Goal: Information Seeking & Learning: Learn about a topic

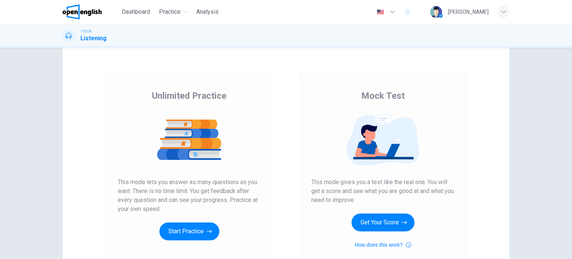
scroll to position [74, 0]
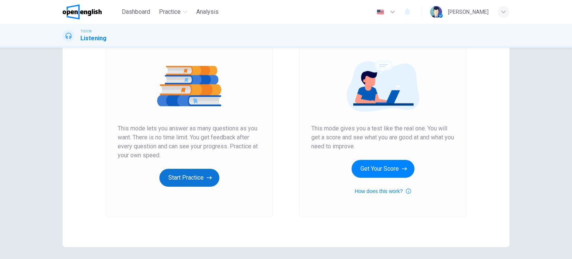
click at [185, 180] on button "Start Practice" at bounding box center [189, 178] width 60 height 18
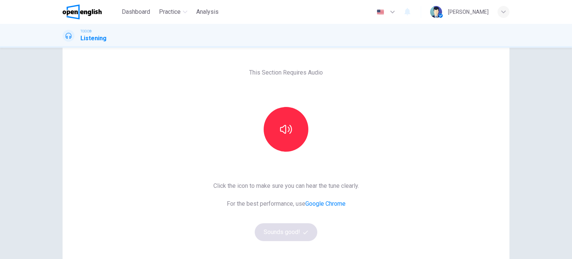
scroll to position [37, 0]
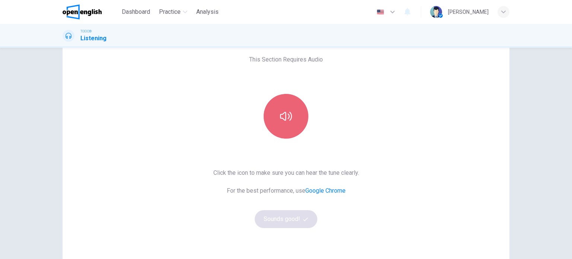
click at [287, 123] on button "button" at bounding box center [286, 116] width 45 height 45
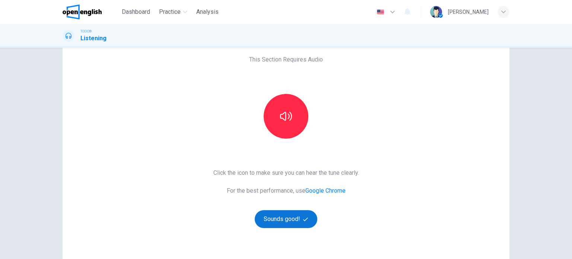
click at [291, 217] on button "Sounds good!" at bounding box center [286, 219] width 63 height 18
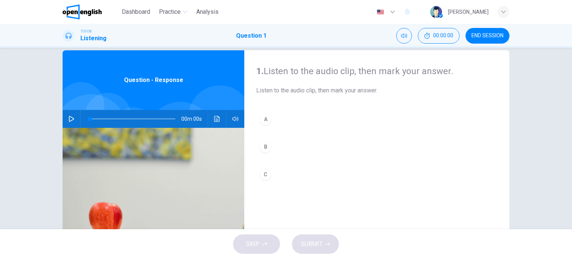
scroll to position [0, 0]
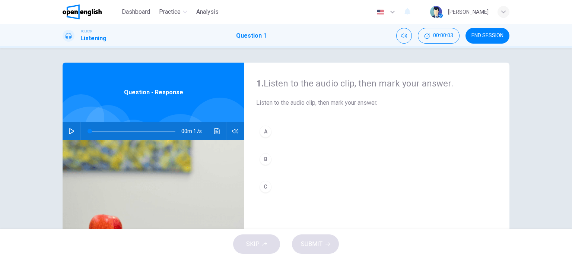
click at [70, 132] on icon "button" at bounding box center [71, 131] width 5 height 6
click at [69, 130] on icon "button" at bounding box center [72, 131] width 6 height 6
type input "*"
click at [263, 186] on div "C" at bounding box center [266, 187] width 12 height 12
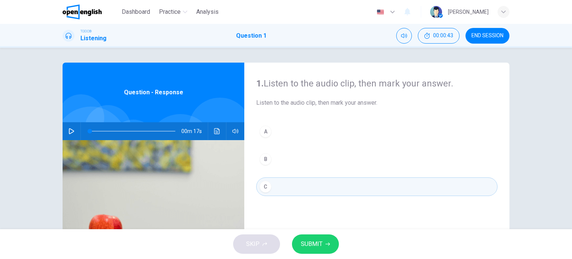
click at [313, 244] on span "SUBMIT" at bounding box center [312, 244] width 22 height 10
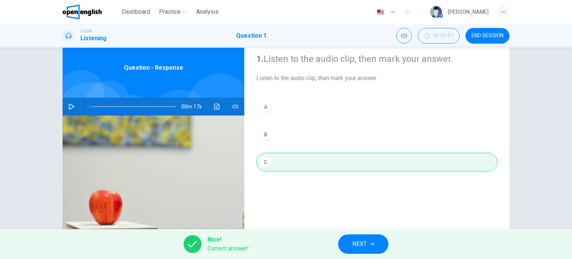
scroll to position [37, 0]
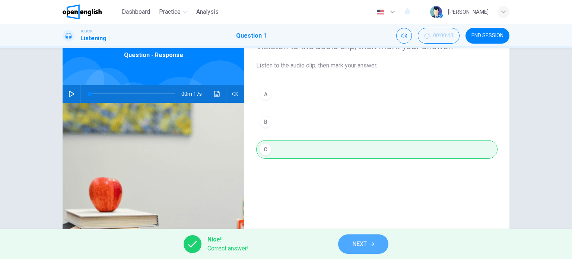
click at [363, 244] on span "NEXT" at bounding box center [359, 244] width 15 height 10
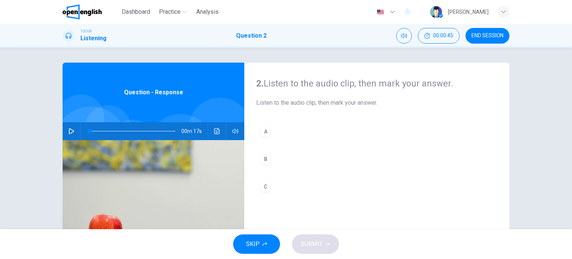
click at [70, 135] on button "button" at bounding box center [72, 131] width 12 height 18
click at [70, 133] on icon "button" at bounding box center [72, 131] width 6 height 6
type input "*"
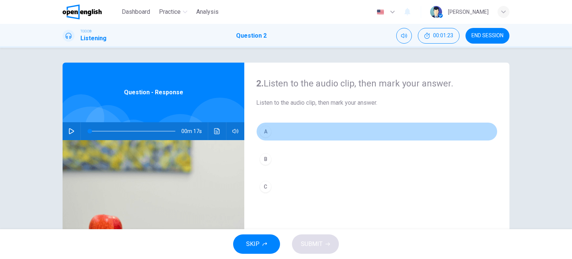
click at [265, 134] on div "A" at bounding box center [266, 131] width 12 height 12
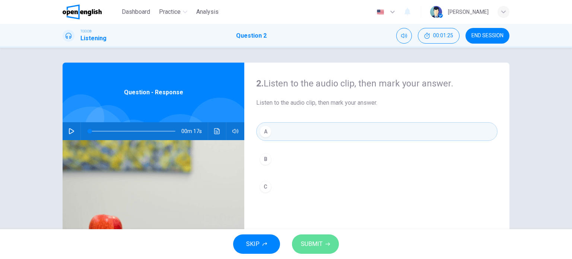
click at [325, 245] on icon "button" at bounding box center [327, 244] width 4 height 4
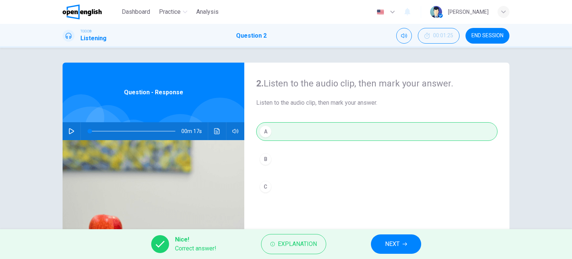
click at [398, 244] on span "NEXT" at bounding box center [392, 244] width 15 height 10
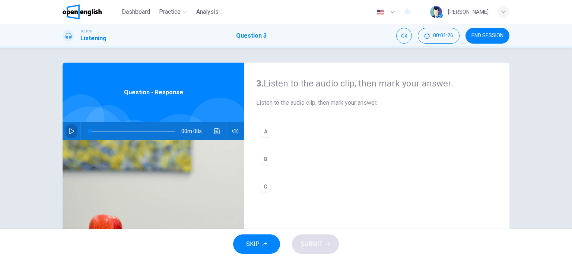
click at [71, 131] on icon "button" at bounding box center [72, 131] width 6 height 6
type input "*"
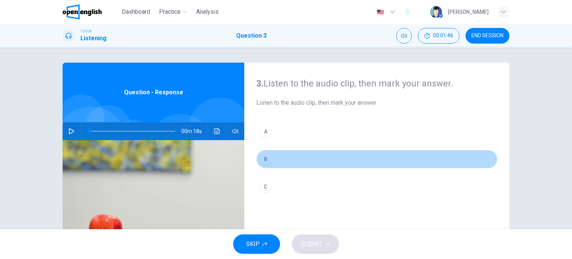
click at [264, 157] on div "B" at bounding box center [266, 159] width 12 height 12
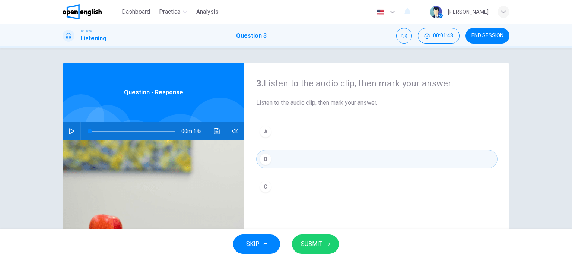
click at [323, 244] on button "SUBMIT" at bounding box center [315, 243] width 47 height 19
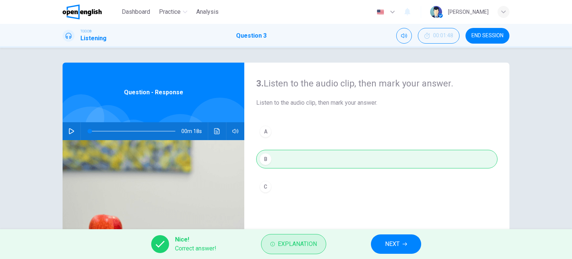
click at [304, 245] on span "Explanation" at bounding box center [297, 244] width 39 height 10
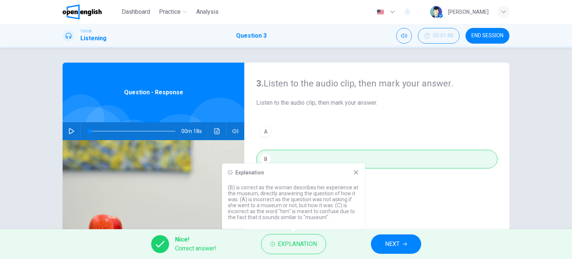
click at [357, 172] on icon at bounding box center [356, 172] width 6 height 6
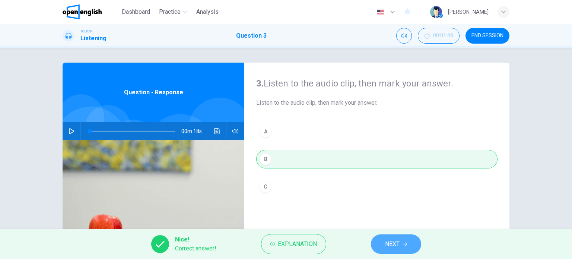
click at [397, 244] on span "NEXT" at bounding box center [392, 244] width 15 height 10
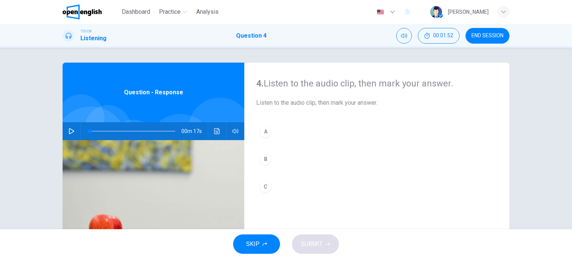
click at [72, 130] on icon "button" at bounding box center [72, 131] width 6 height 6
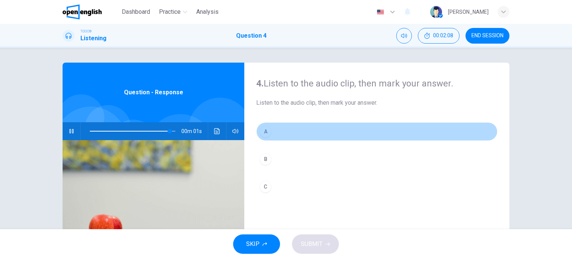
click at [264, 131] on div "A" at bounding box center [266, 131] width 12 height 12
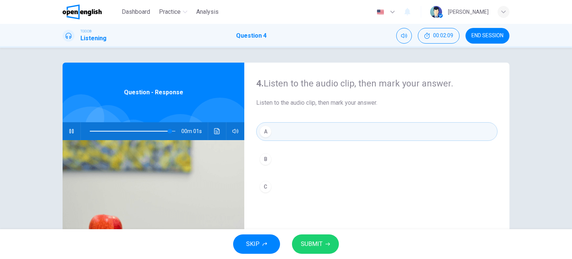
type input "*"
click at [327, 245] on icon "button" at bounding box center [327, 244] width 4 height 4
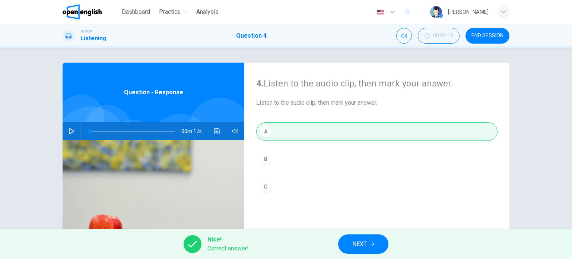
click at [362, 242] on span "NEXT" at bounding box center [359, 244] width 15 height 10
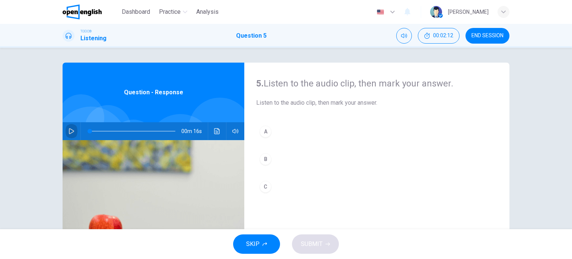
click at [69, 132] on icon "button" at bounding box center [72, 131] width 6 height 6
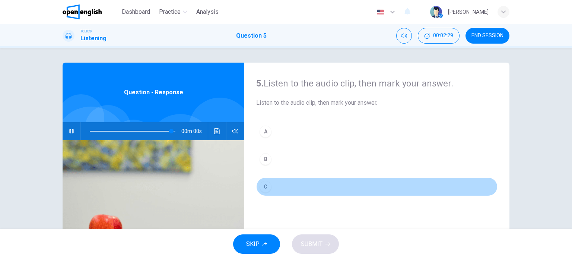
click at [265, 186] on div "C" at bounding box center [266, 187] width 12 height 12
type input "*"
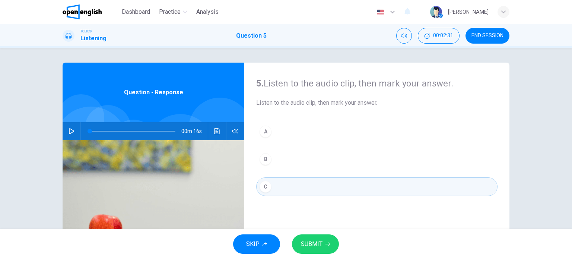
click at [316, 244] on span "SUBMIT" at bounding box center [312, 244] width 22 height 10
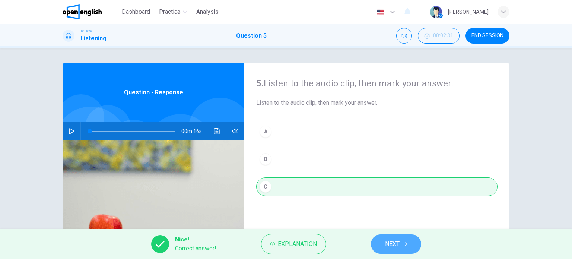
click at [395, 240] on span "NEXT" at bounding box center [392, 244] width 15 height 10
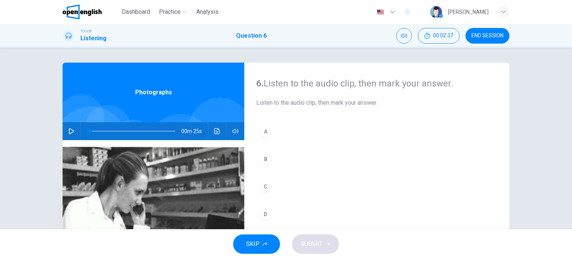
click at [71, 132] on icon "button" at bounding box center [72, 131] width 6 height 6
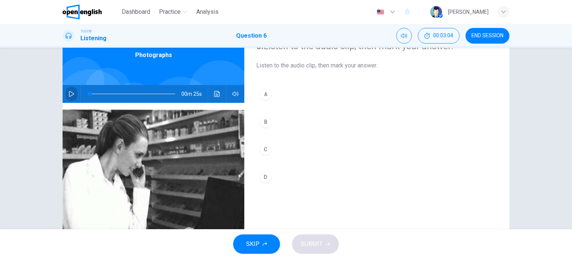
click at [70, 91] on icon "button" at bounding box center [72, 94] width 6 height 6
click at [265, 150] on div "C" at bounding box center [266, 149] width 12 height 12
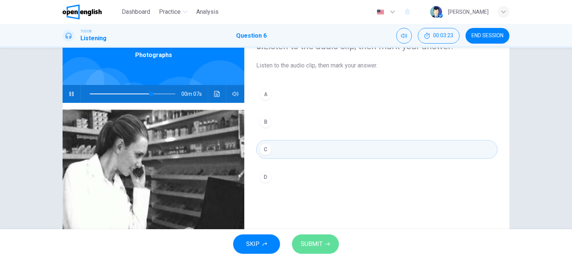
click at [321, 246] on span "SUBMIT" at bounding box center [312, 244] width 22 height 10
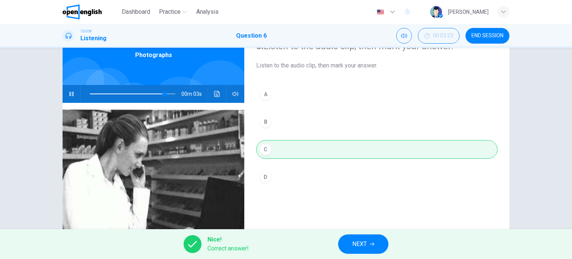
type input "**"
click at [366, 241] on span "NEXT" at bounding box center [359, 244] width 15 height 10
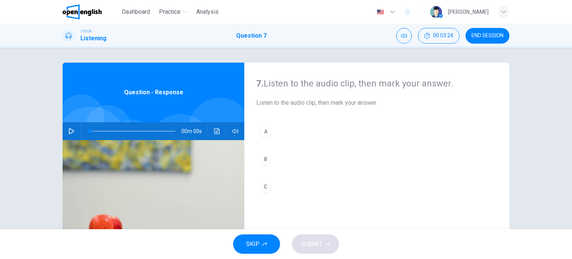
click at [70, 131] on icon "button" at bounding box center [72, 131] width 6 height 6
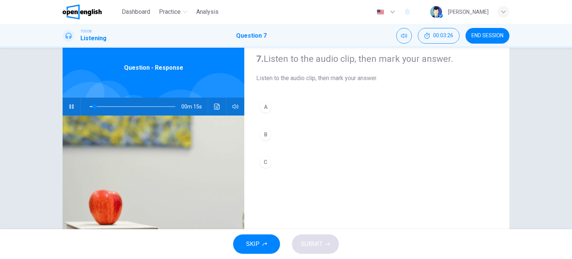
scroll to position [37, 0]
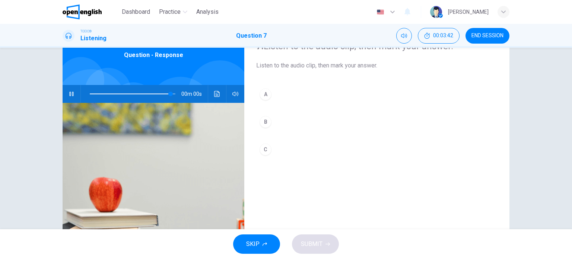
type input "*"
click at [265, 121] on div "B" at bounding box center [266, 122] width 12 height 12
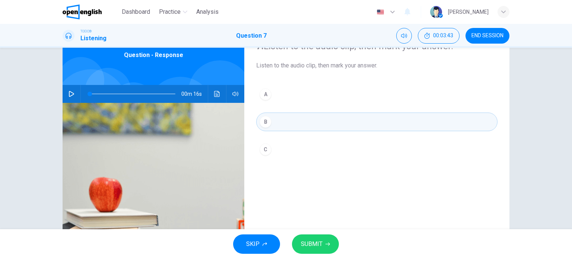
click at [326, 242] on icon "button" at bounding box center [327, 244] width 4 height 4
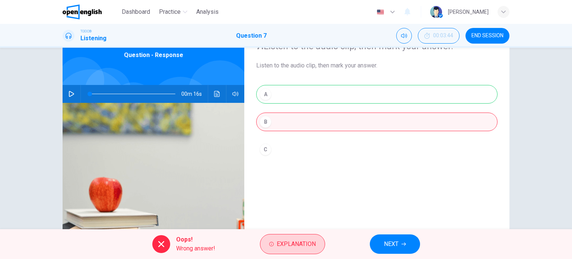
click at [294, 243] on span "Explanation" at bounding box center [296, 244] width 39 height 10
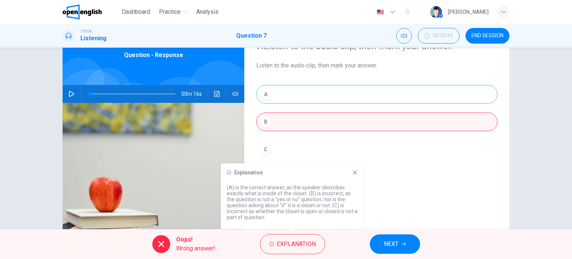
click at [396, 239] on span "NEXT" at bounding box center [391, 244] width 15 height 10
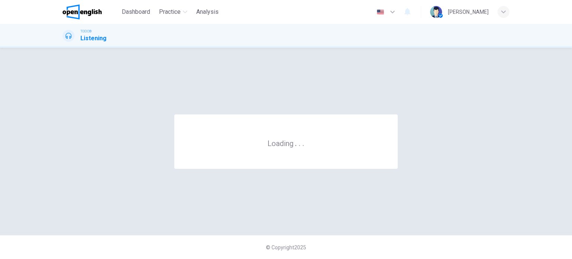
scroll to position [0, 0]
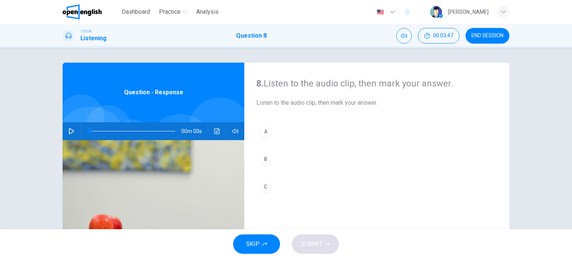
click at [69, 130] on icon "button" at bounding box center [72, 131] width 6 height 6
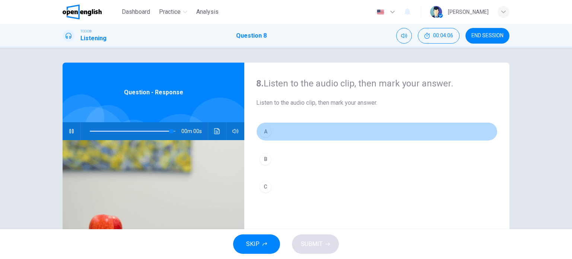
click at [264, 131] on div "A" at bounding box center [266, 131] width 12 height 12
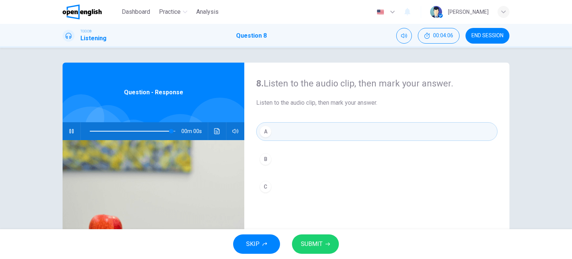
type input "*"
click at [318, 243] on span "SUBMIT" at bounding box center [312, 244] width 22 height 10
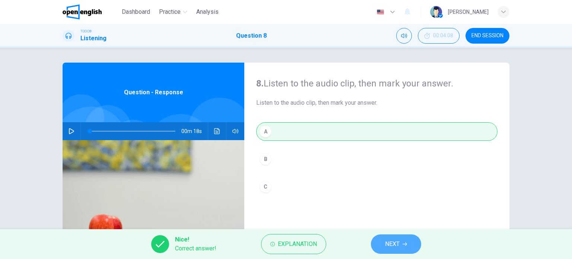
click at [395, 242] on span "NEXT" at bounding box center [392, 244] width 15 height 10
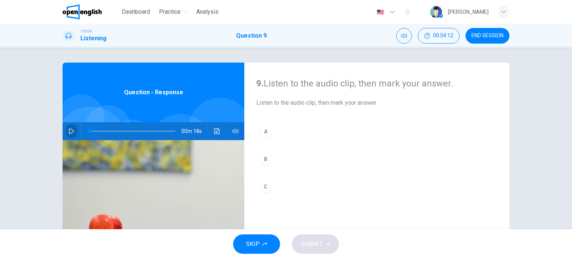
click at [72, 131] on icon "button" at bounding box center [72, 131] width 6 height 6
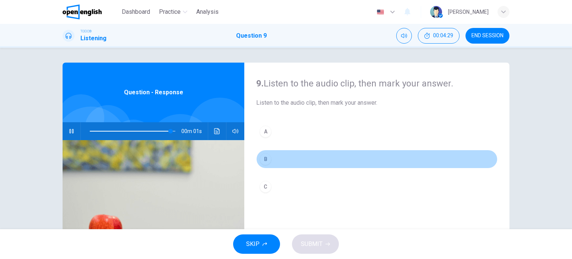
click at [264, 159] on div "B" at bounding box center [266, 159] width 12 height 12
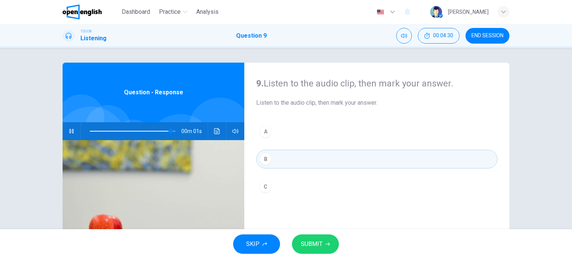
type input "*"
click at [324, 244] on button "SUBMIT" at bounding box center [315, 243] width 47 height 19
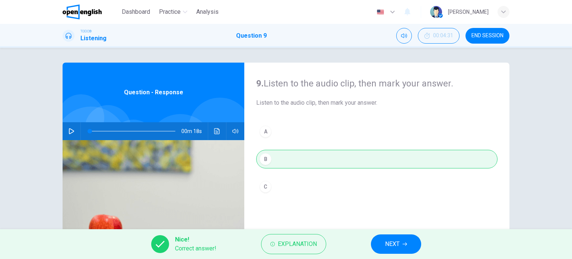
click at [405, 245] on icon "button" at bounding box center [404, 244] width 4 height 4
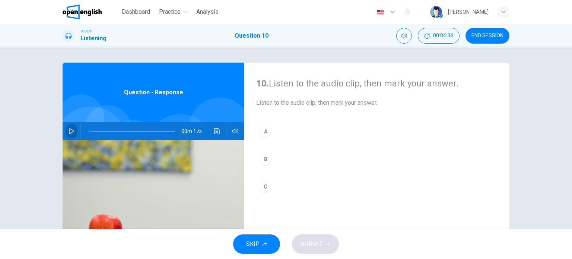
click at [69, 131] on icon "button" at bounding box center [72, 131] width 6 height 6
type input "*"
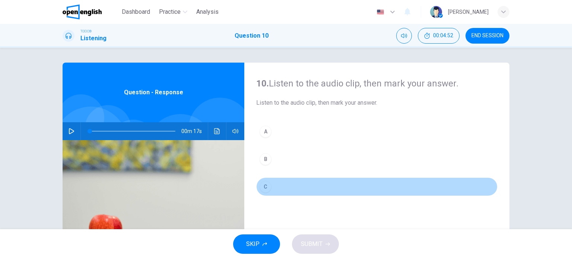
click at [263, 187] on div "C" at bounding box center [266, 187] width 12 height 12
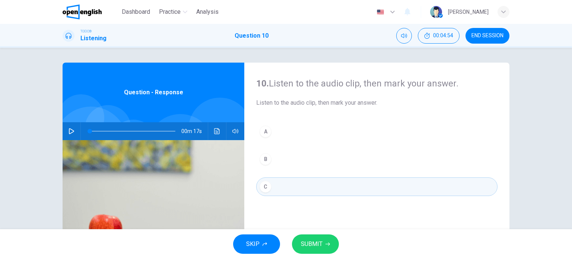
click at [321, 243] on span "SUBMIT" at bounding box center [312, 244] width 22 height 10
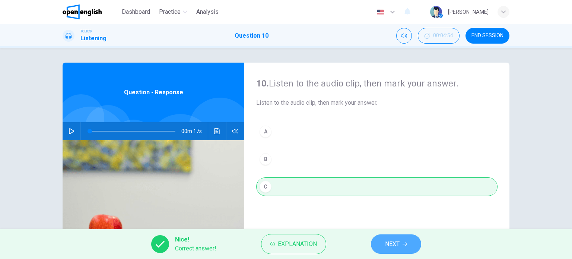
click at [398, 242] on span "NEXT" at bounding box center [392, 244] width 15 height 10
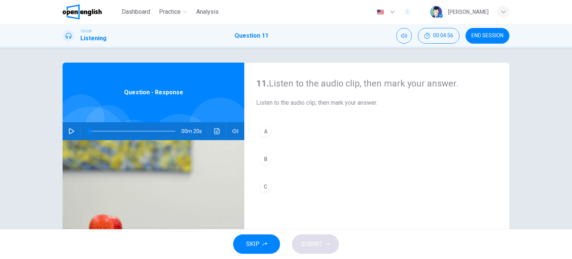
click at [69, 133] on icon "button" at bounding box center [72, 131] width 6 height 6
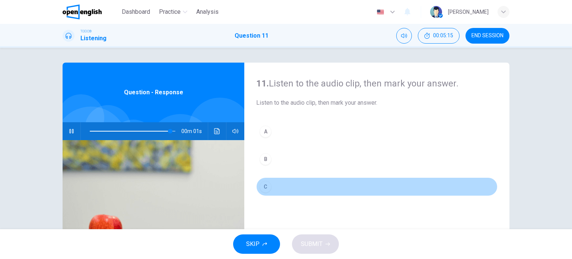
click at [263, 187] on div "C" at bounding box center [266, 187] width 12 height 12
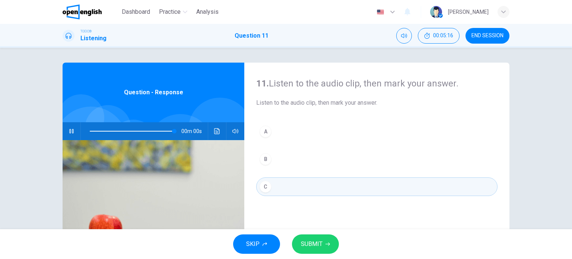
type input "*"
click at [329, 241] on button "SUBMIT" at bounding box center [315, 243] width 47 height 19
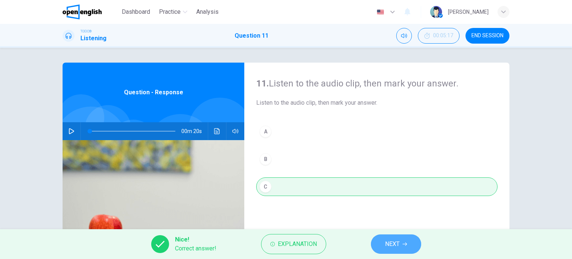
click at [402, 244] on button "NEXT" at bounding box center [396, 243] width 50 height 19
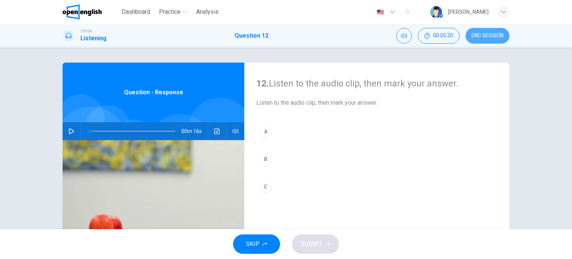
click at [500, 37] on span "END SESSION" at bounding box center [487, 36] width 32 height 6
